Goal: Check status: Check status

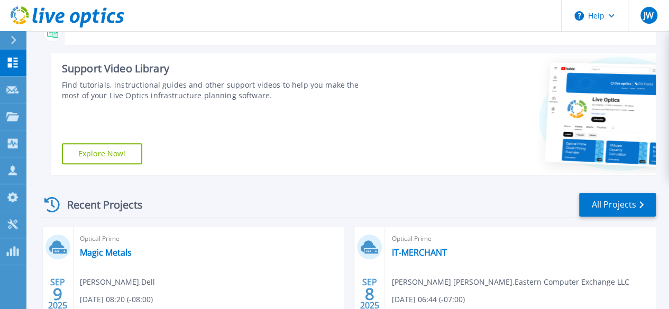
scroll to position [212, 0]
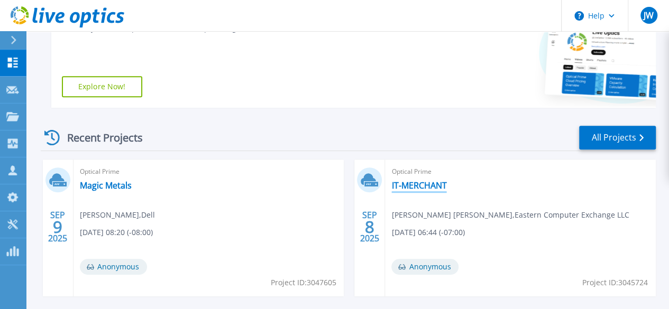
click at [391, 186] on link "IT-MERCHANT" at bounding box center [418, 185] width 55 height 11
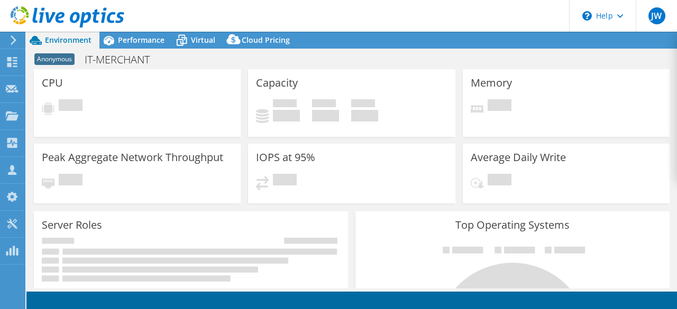
select select "USD"
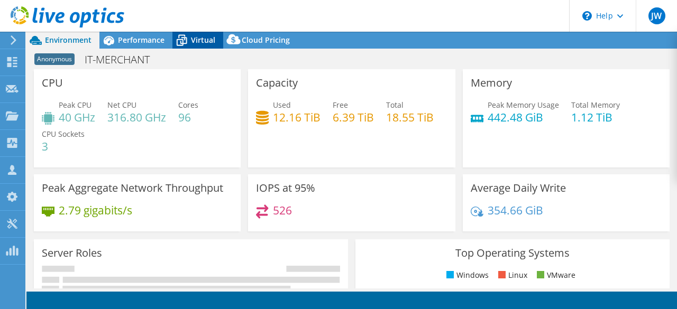
click at [209, 43] on span "Virtual" at bounding box center [203, 40] width 24 height 10
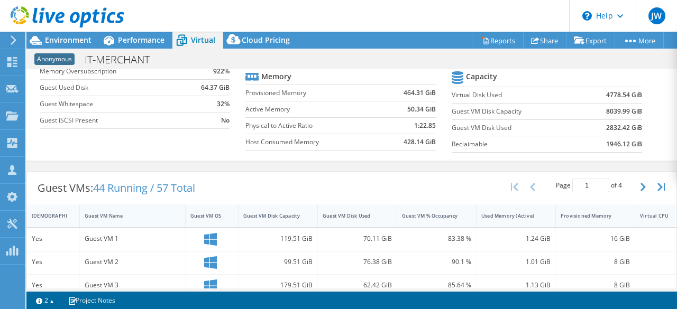
scroll to position [212, 0]
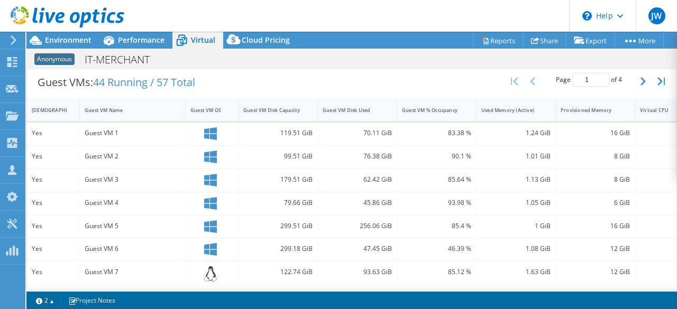
click at [137, 222] on div "Guest VM 5" at bounding box center [133, 227] width 96 height 12
